Goal: Task Accomplishment & Management: Use online tool/utility

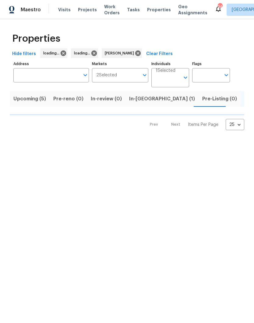
click at [144, 99] on span "In-reno (1)" at bounding box center [162, 99] width 66 height 9
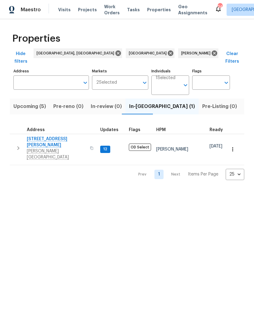
click at [38, 148] on span "Lutz, FL 33558" at bounding box center [56, 154] width 59 height 12
click at [244, 103] on span "Listed (35)" at bounding box center [257, 106] width 26 height 9
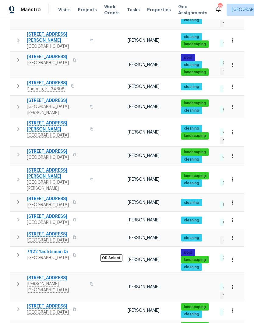
scroll to position [24, 0]
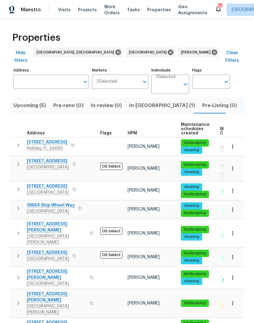
scroll to position [1, 0]
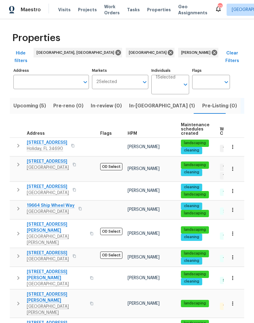
click at [88, 294] on button "button" at bounding box center [91, 304] width 7 height 21
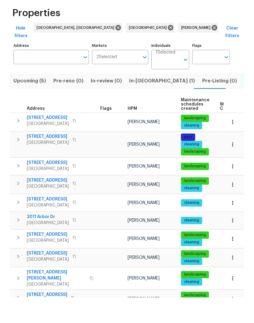
scroll to position [24, 0]
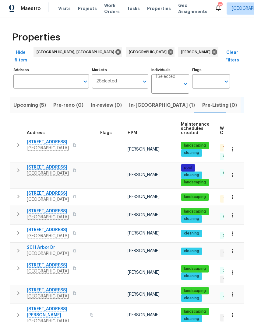
click at [73, 266] on button "button" at bounding box center [74, 270] width 7 height 9
click at [72, 266] on button "button" at bounding box center [74, 270] width 7 height 9
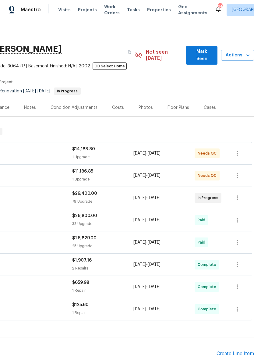
scroll to position [0, 90]
click at [202, 51] on span "Mark Seen" at bounding box center [202, 55] width 22 height 15
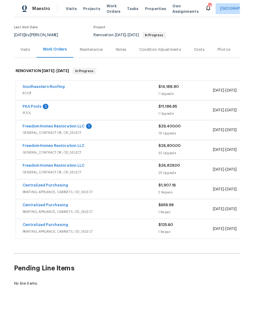
scroll to position [45, 0]
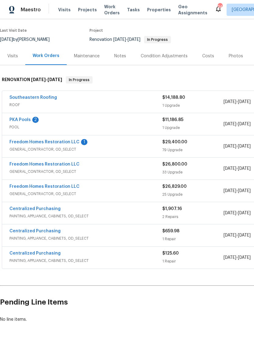
click at [21, 118] on link "PKA Pools" at bounding box center [19, 120] width 21 height 4
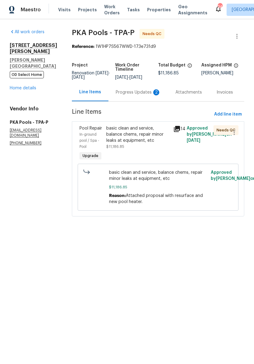
click at [147, 93] on div "Progress Updates 2" at bounding box center [138, 92] width 45 height 6
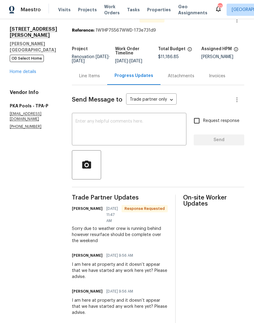
scroll to position [26, 0]
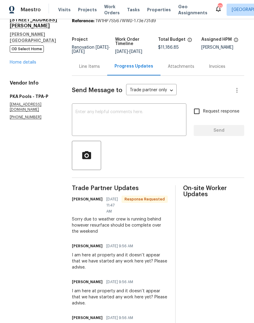
click at [82, 121] on textarea at bounding box center [129, 120] width 107 height 21
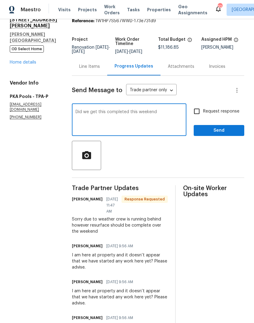
type textarea "Did we get this completed this weekend"
click at [197, 110] on input "Request response" at bounding box center [196, 111] width 13 height 13
checkbox input "true"
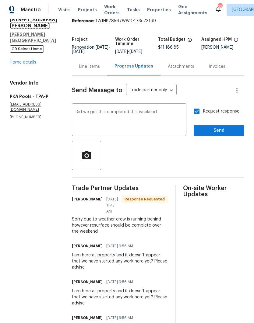
click at [77, 115] on textarea "Did we get this completed this weekend" at bounding box center [129, 120] width 107 height 21
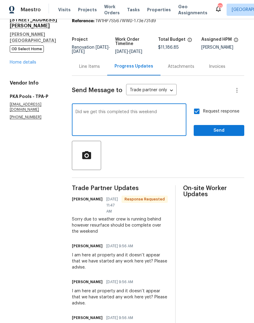
click at [77, 111] on textarea "Did we get this completed this weekend" at bounding box center [129, 120] width 107 height 21
click at [102, 112] on textarea "Did we get this completed this weekend" at bounding box center [129, 120] width 107 height 21
click at [78, 115] on textarea "Did we get this completed this weekend" at bounding box center [129, 120] width 107 height 21
click at [79, 111] on textarea "Did we get this completed this weekend" at bounding box center [129, 120] width 107 height 21
type textarea "Did this get this completed this weekend"
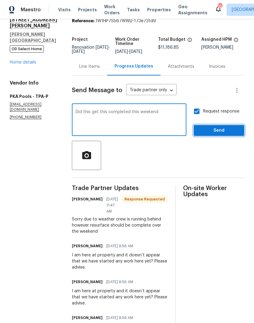
click at [220, 128] on span "Send" at bounding box center [219, 131] width 41 height 8
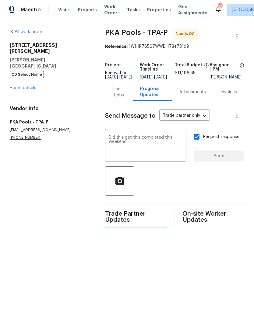
scroll to position [0, 0]
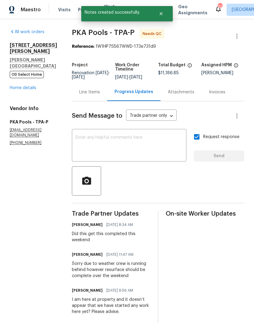
click at [20, 78] on div "19331 Sandy Springs Cir Lutz, FL 33558 OD Select Home Home details" at bounding box center [34, 66] width 48 height 49
click at [20, 86] on link "Home details" at bounding box center [23, 88] width 27 height 4
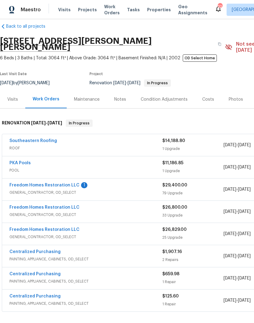
scroll to position [8, 0]
click at [23, 139] on link "Southeastern Roofing" at bounding box center [33, 141] width 48 height 4
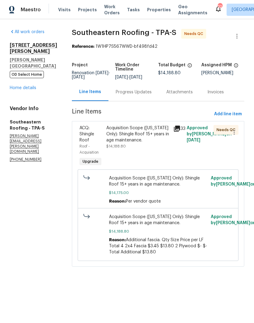
click at [132, 138] on div "Acquisition Scope (Florida Only): Shingle Roof 15+ years in age maintenance." at bounding box center [137, 134] width 63 height 18
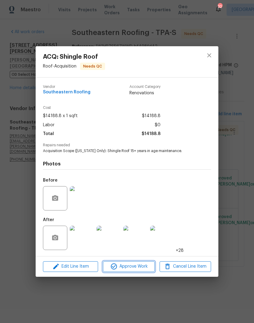
click at [136, 268] on span "Approve Work" at bounding box center [129, 267] width 48 height 8
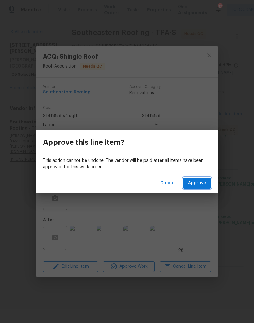
click at [201, 179] on button "Approve" at bounding box center [197, 183] width 28 height 11
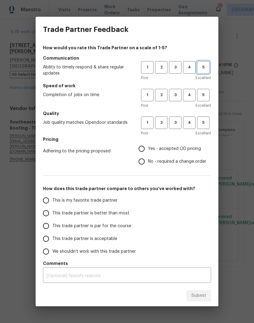
click at [202, 65] on span "5" at bounding box center [203, 67] width 11 height 7
click at [202, 91] on button "5" at bounding box center [203, 95] width 12 height 12
click at [207, 123] on span "5" at bounding box center [203, 122] width 11 height 7
click at [147, 150] on input "Yes - accepted OD pricing" at bounding box center [141, 149] width 13 height 13
radio input "true"
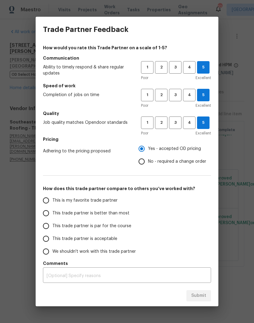
click at [48, 215] on input "This trade partner is better than most" at bounding box center [46, 213] width 13 height 13
click at [200, 297] on span "Submit" at bounding box center [198, 296] width 15 height 8
radio input "true"
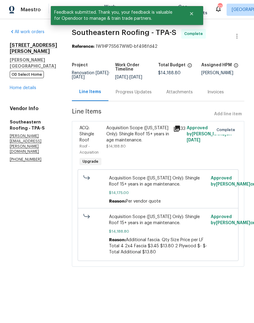
click at [17, 86] on link "Home details" at bounding box center [23, 88] width 27 height 4
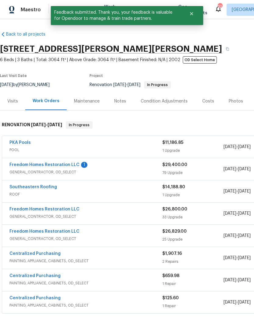
click at [114, 103] on div "Notes" at bounding box center [120, 101] width 12 height 6
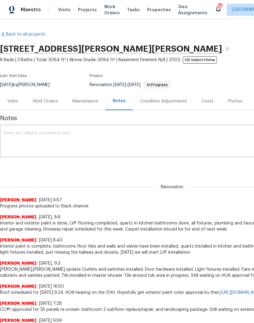
click at [183, 143] on textarea at bounding box center [172, 141] width 337 height 21
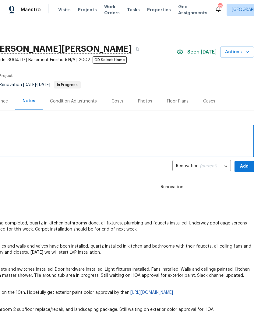
scroll to position [0, 90]
type textarea "Roof complete."
click at [243, 165] on span "Add" at bounding box center [244, 167] width 10 height 8
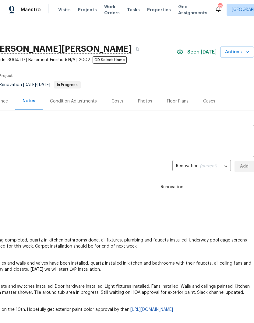
scroll to position [0, 0]
